Goal: Information Seeking & Learning: Find specific fact

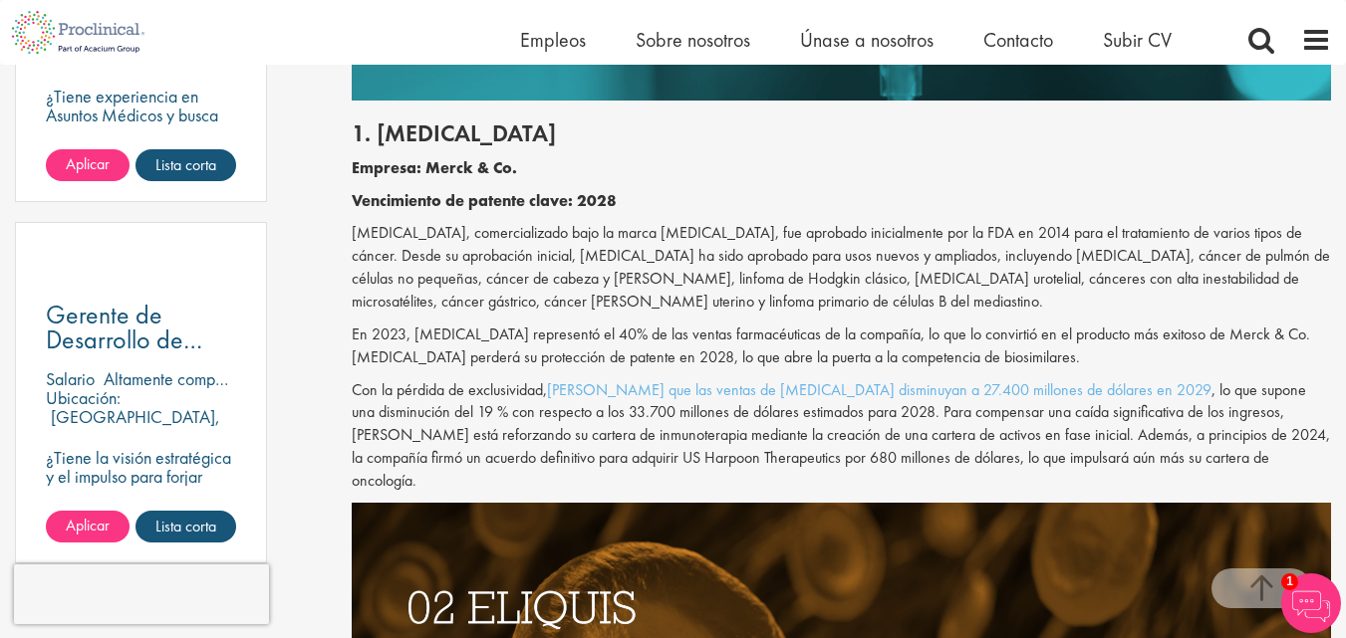
scroll to position [1437, 0]
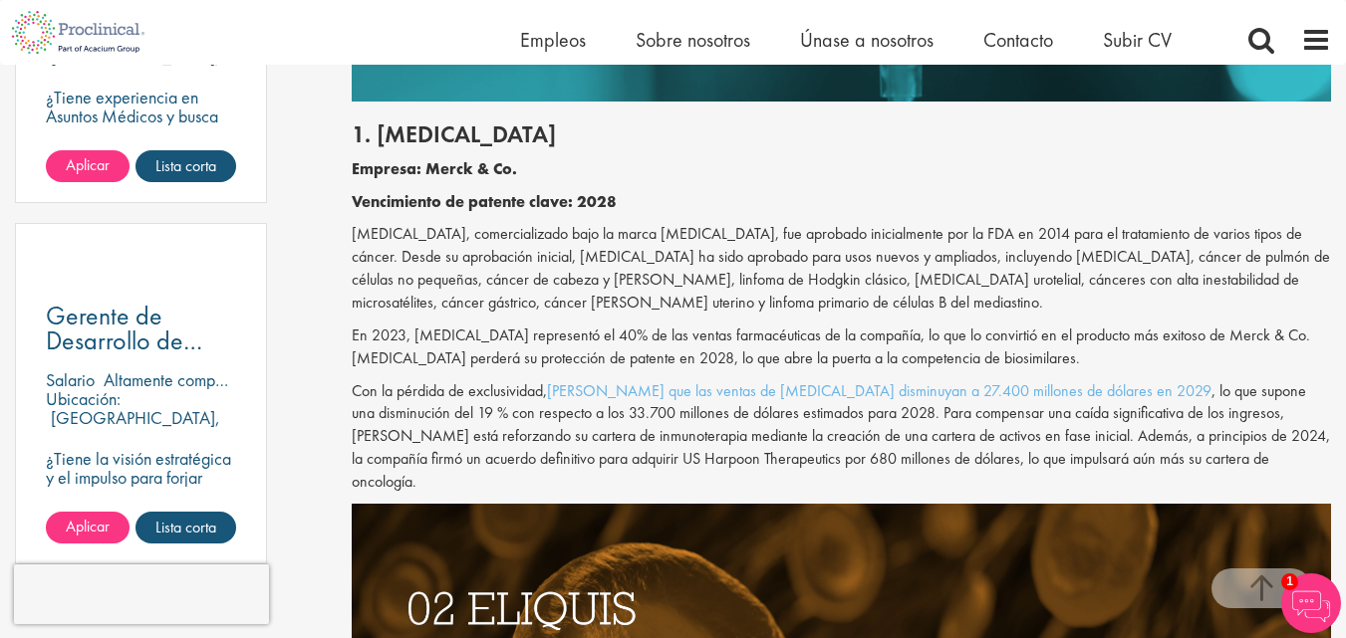
click at [378, 233] on font "[MEDICAL_DATA], comercializado bajo la marca [MEDICAL_DATA], fue aprobado inici…" at bounding box center [841, 268] width 978 height 90
copy font "[MEDICAL_DATA]"
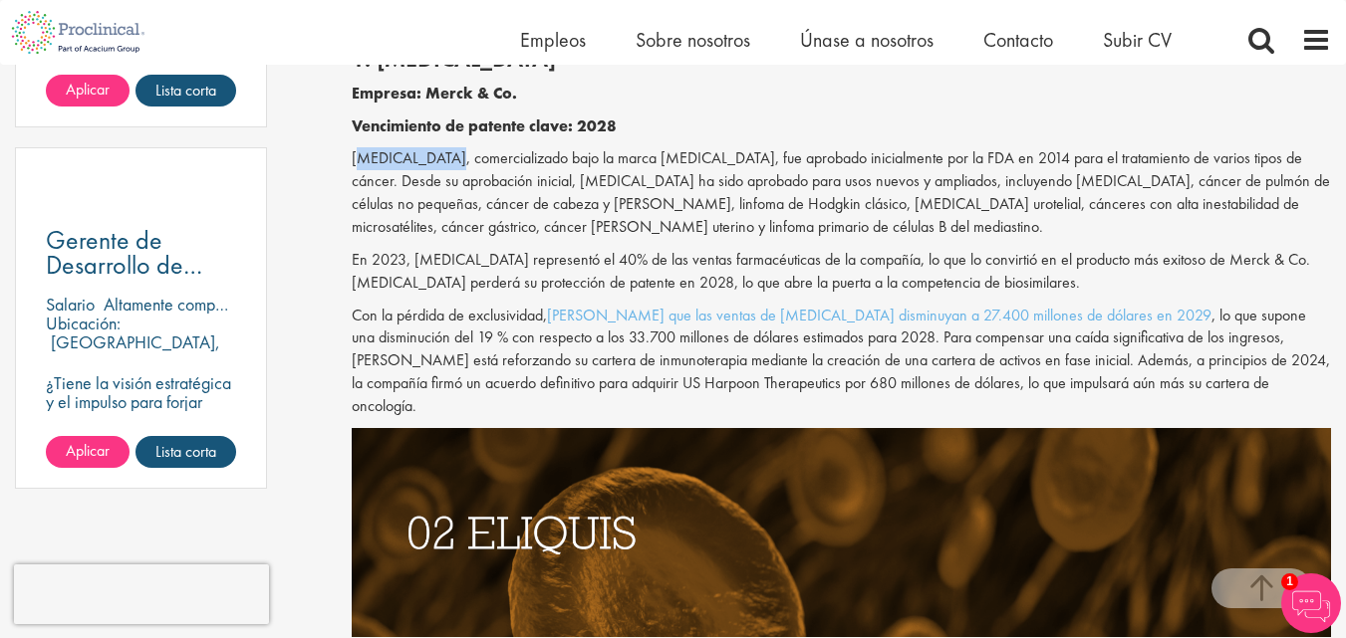
scroll to position [1517, 0]
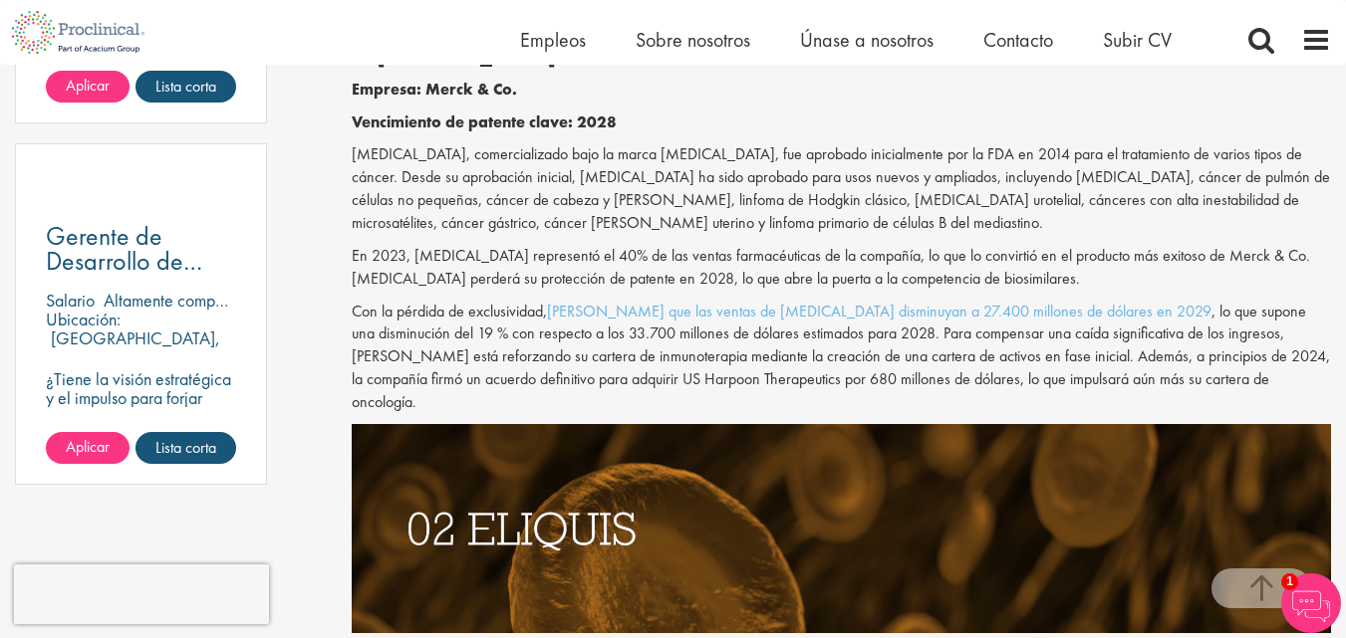
click at [720, 292] on div "1. [MEDICAL_DATA] Empresa: Merck & Co. Vencimiento de patente clave: 2028 [MEDI…" at bounding box center [841, 222] width 1009 height 401
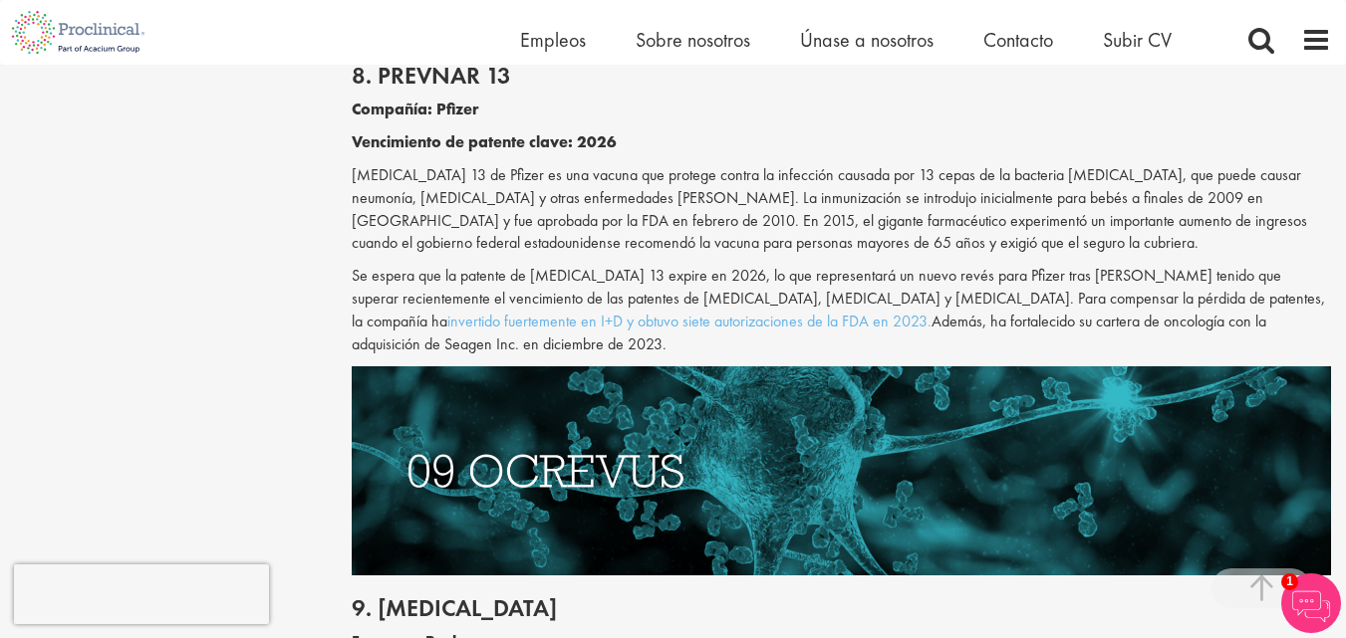
scroll to position [5541, 0]
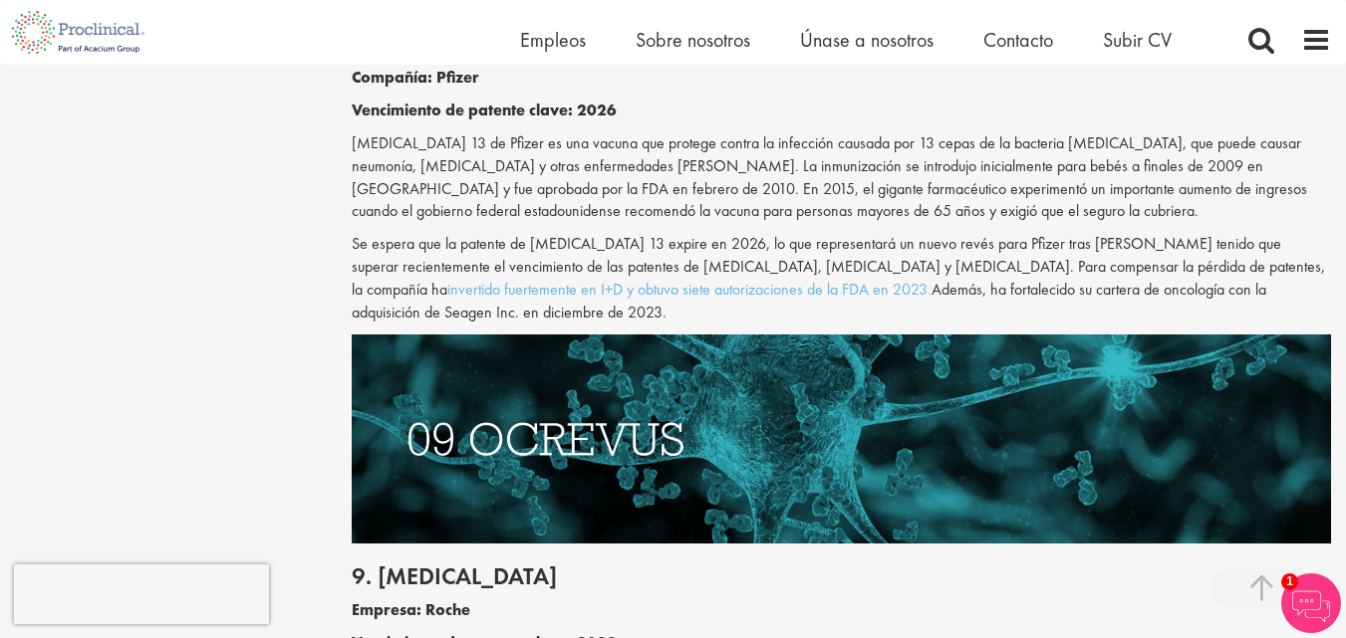
copy font "[MEDICAL_DATA]"
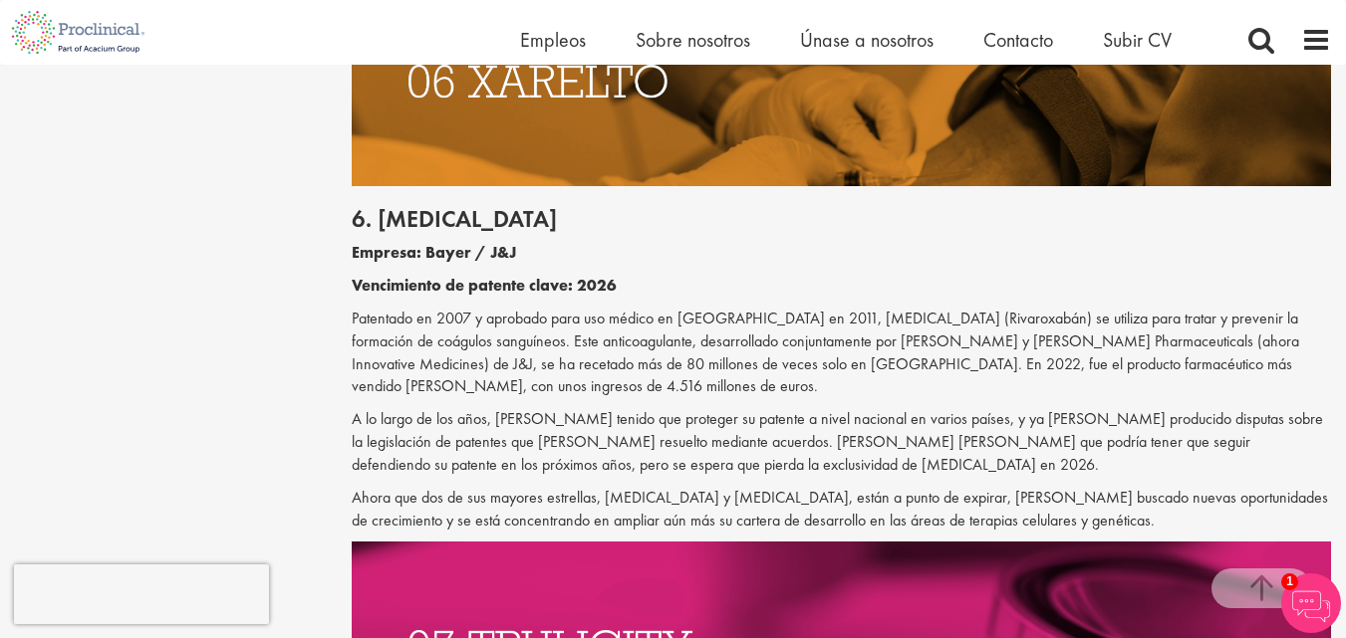
scroll to position [4186, 0]
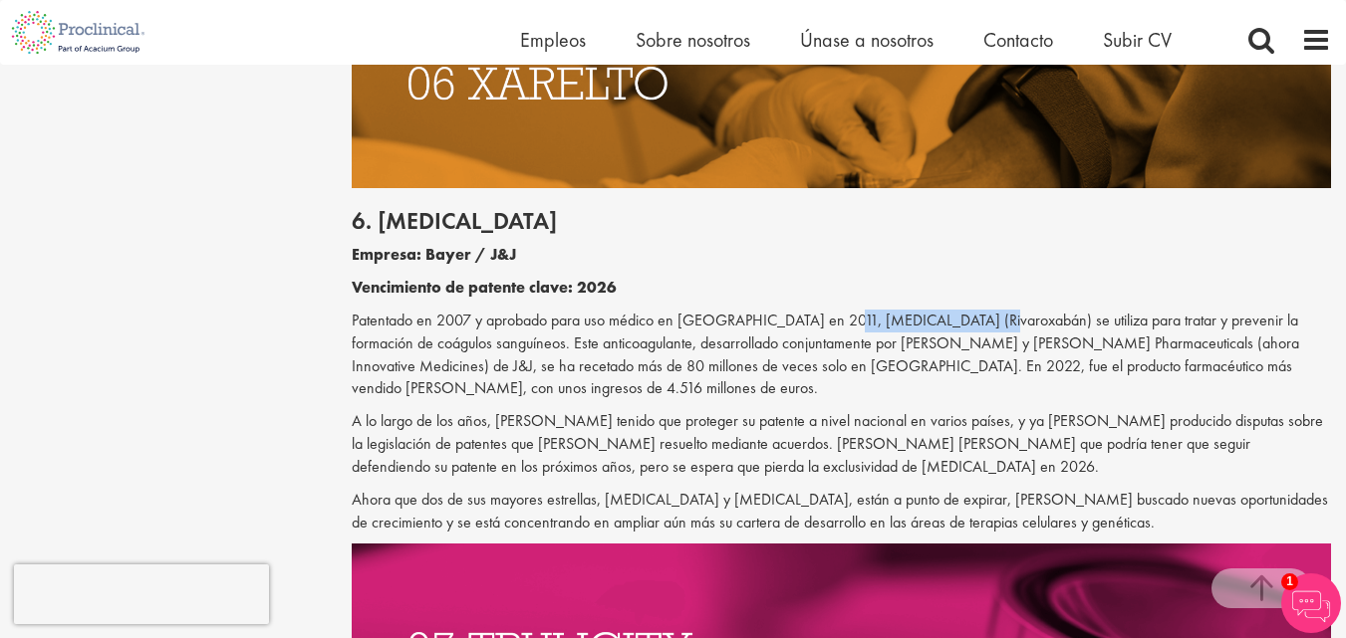
drag, startPoint x: 832, startPoint y: 205, endPoint x: 967, endPoint y: 209, distance: 135.5
click at [967, 310] on font "Patentado en 2007 y aprobado para uso médico en [GEOGRAPHIC_DATA] en 2011, [MED…" at bounding box center [825, 355] width 947 height 90
copy font "[MEDICAL_DATA] (Rivaroxabán)"
click at [733, 310] on font "Patentado en 2007 y aprobado para uso médico en [GEOGRAPHIC_DATA] en 2011, [MED…" at bounding box center [825, 355] width 947 height 90
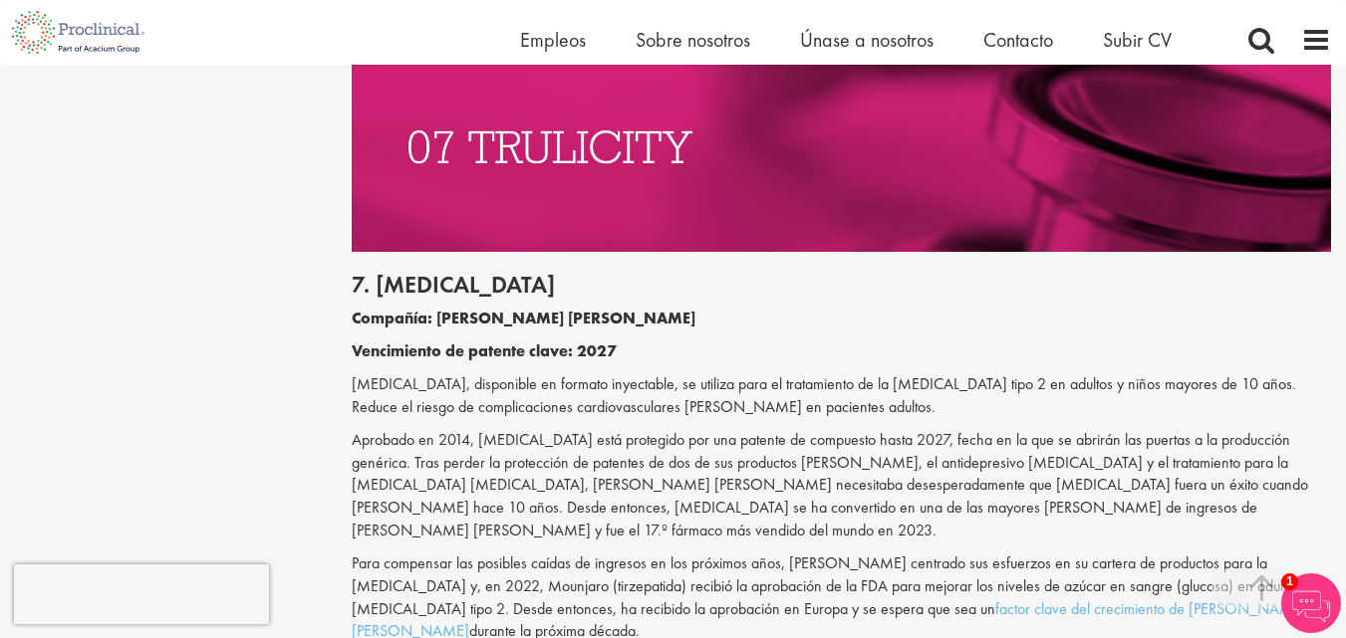
scroll to position [4664, 0]
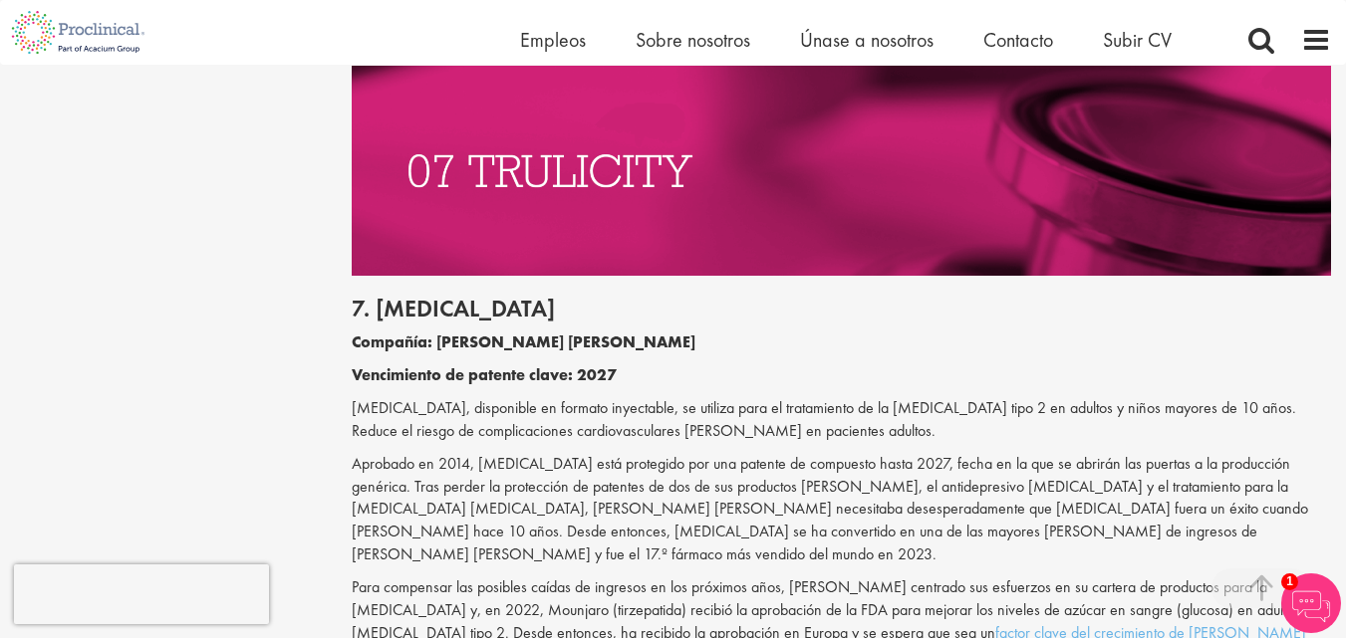
click at [638, 397] on font "[MEDICAL_DATA], disponible en formato inyectable, se utiliza para el tratamient…" at bounding box center [824, 419] width 944 height 44
click at [422, 293] on font "7. [MEDICAL_DATA]" at bounding box center [453, 308] width 203 height 31
copy font "[MEDICAL_DATA]"
click at [778, 453] on font "Aprobado en 2014, [MEDICAL_DATA] está protegido por una patente de compuesto ha…" at bounding box center [830, 509] width 956 height 112
